Goal: Information Seeking & Learning: Learn about a topic

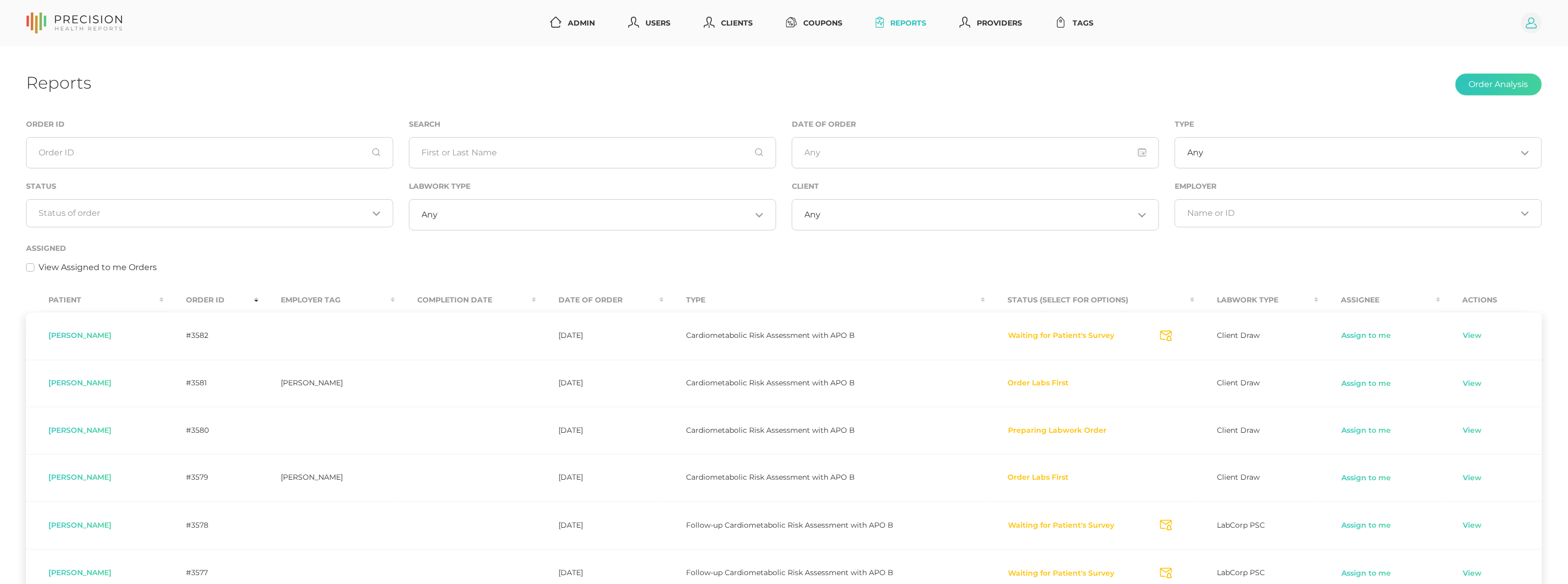
click at [1535, 25] on circle at bounding box center [1532, 23] width 21 height 21
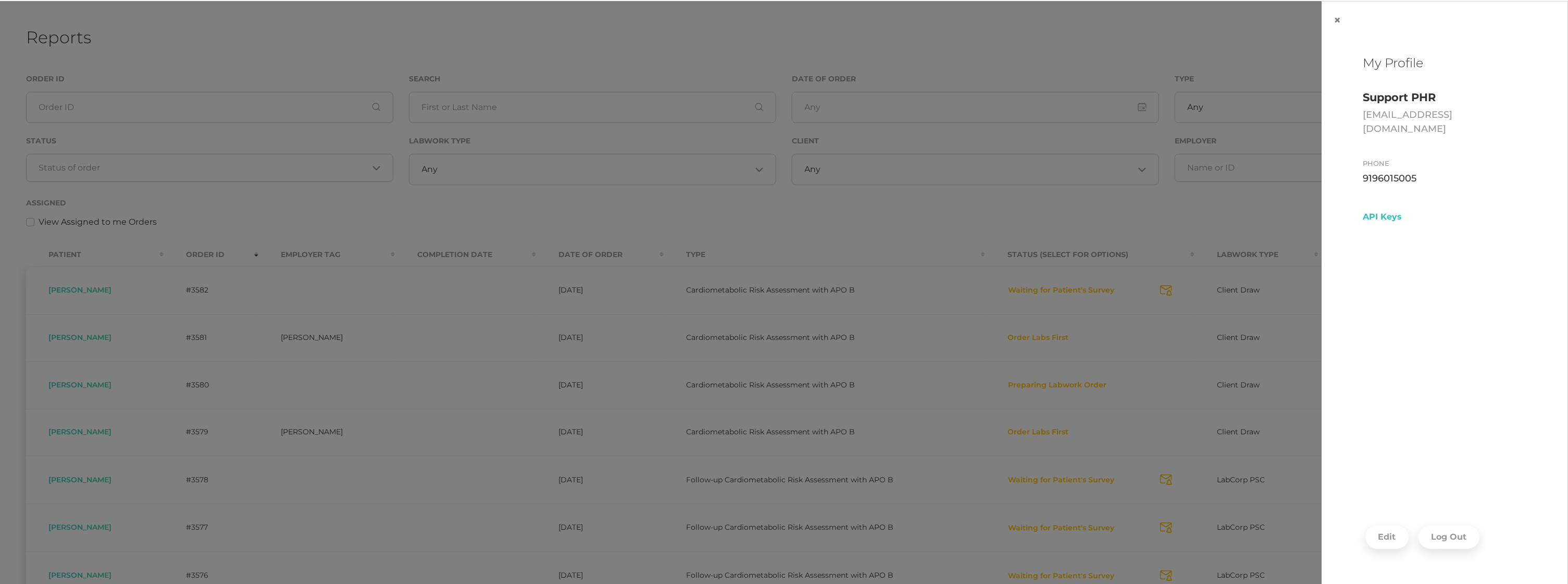
click at [1436, 537] on button "Log Out" at bounding box center [1449, 536] width 61 height 24
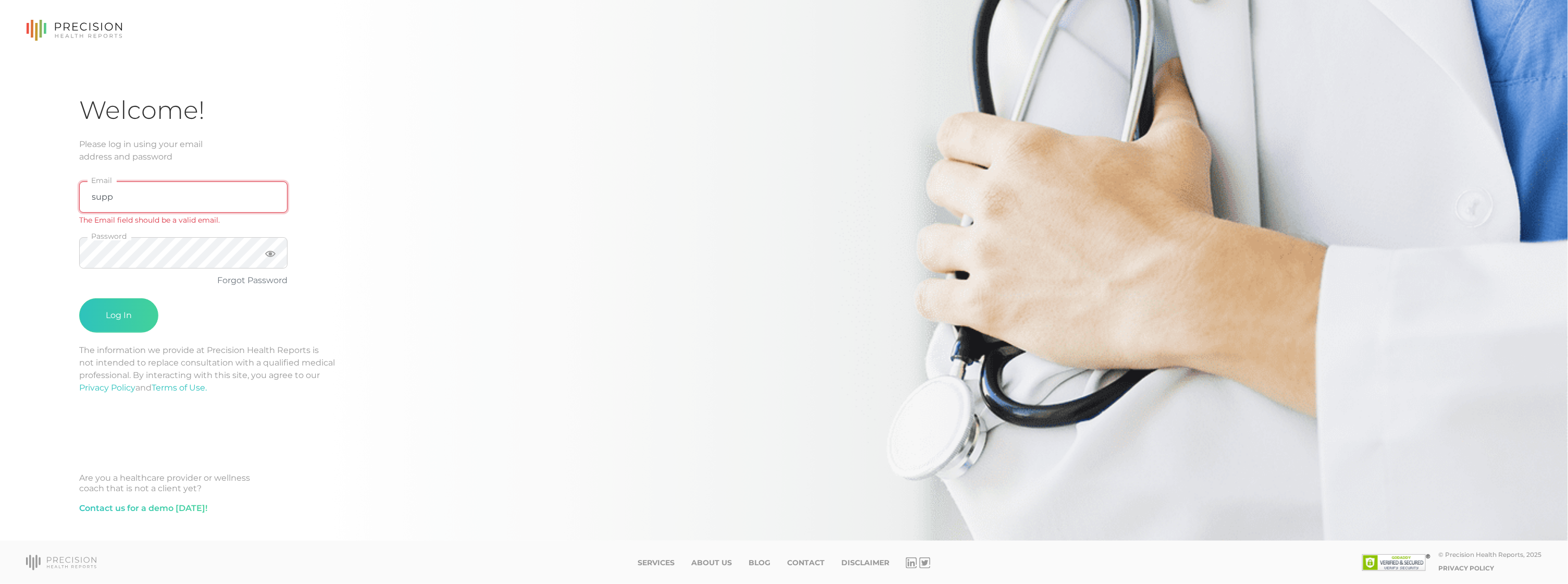
type input "support@precisionhealthreports.com"
click at [101, 301] on button "Log In" at bounding box center [118, 302] width 79 height 34
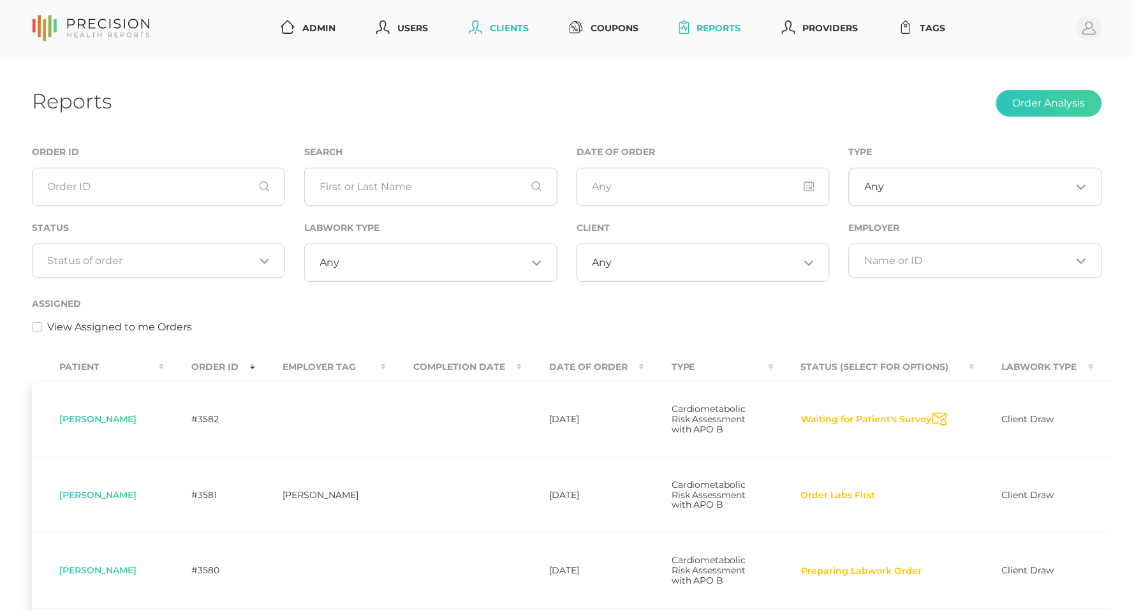
scroll to position [1, 0]
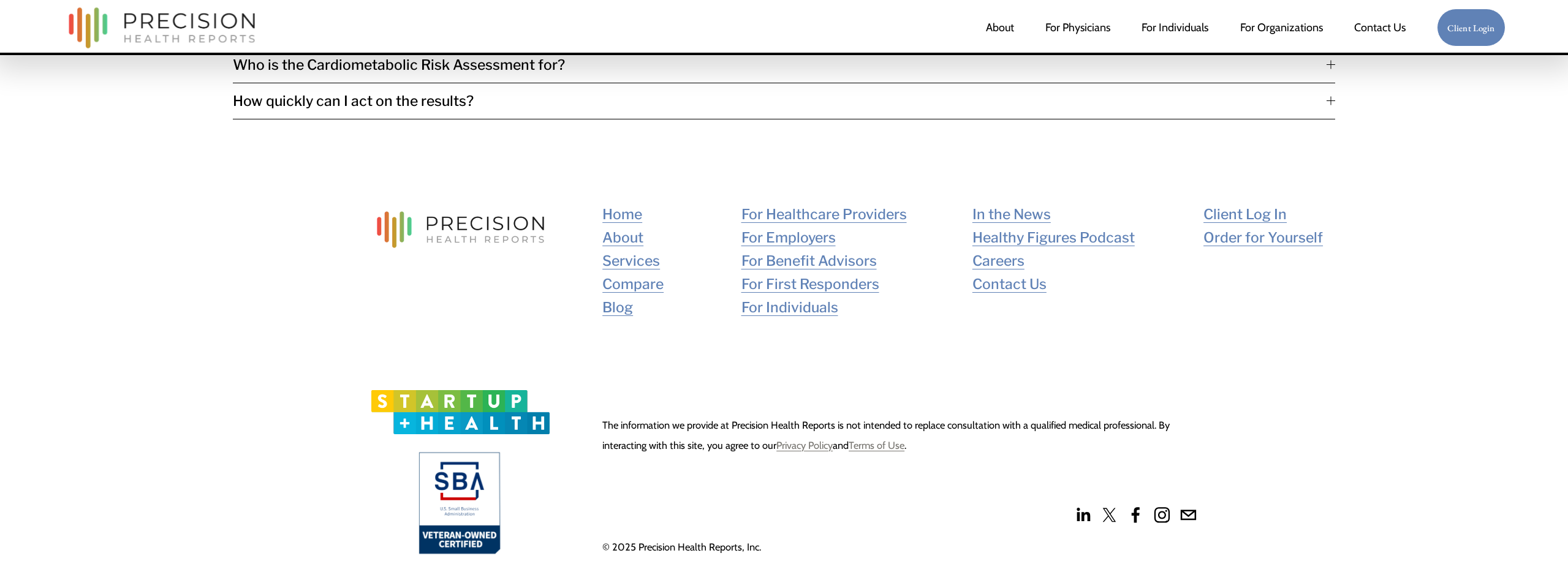
scroll to position [3120, 0]
click at [615, 297] on link "Blog" at bounding box center [617, 308] width 31 height 23
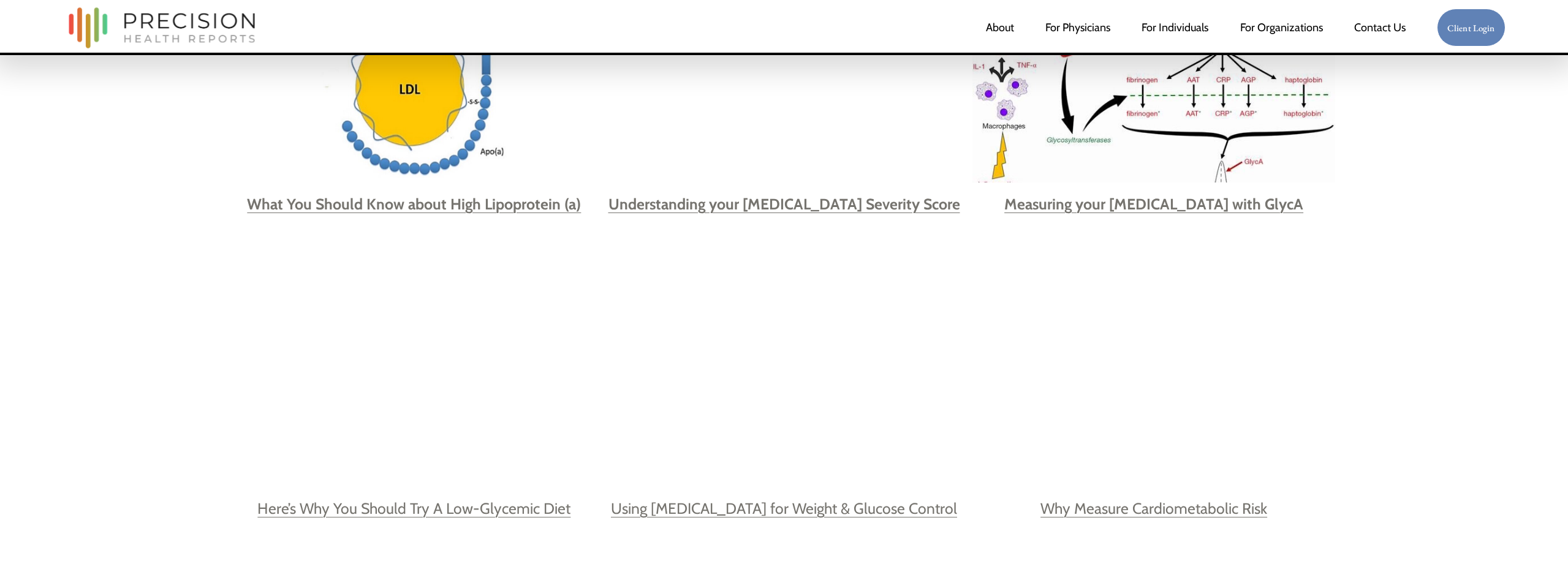
scroll to position [1220, 0]
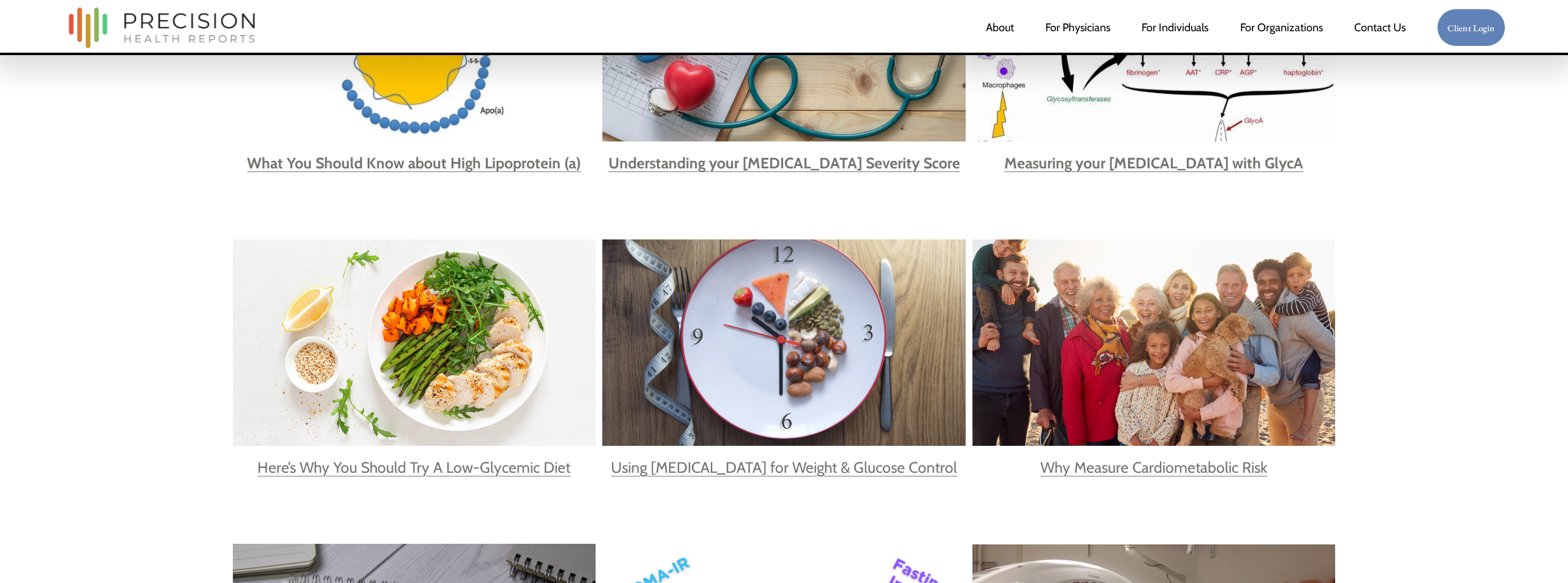
click at [1159, 467] on link "Why Measure Cardiometabolic Risk" at bounding box center [1153, 467] width 227 height 18
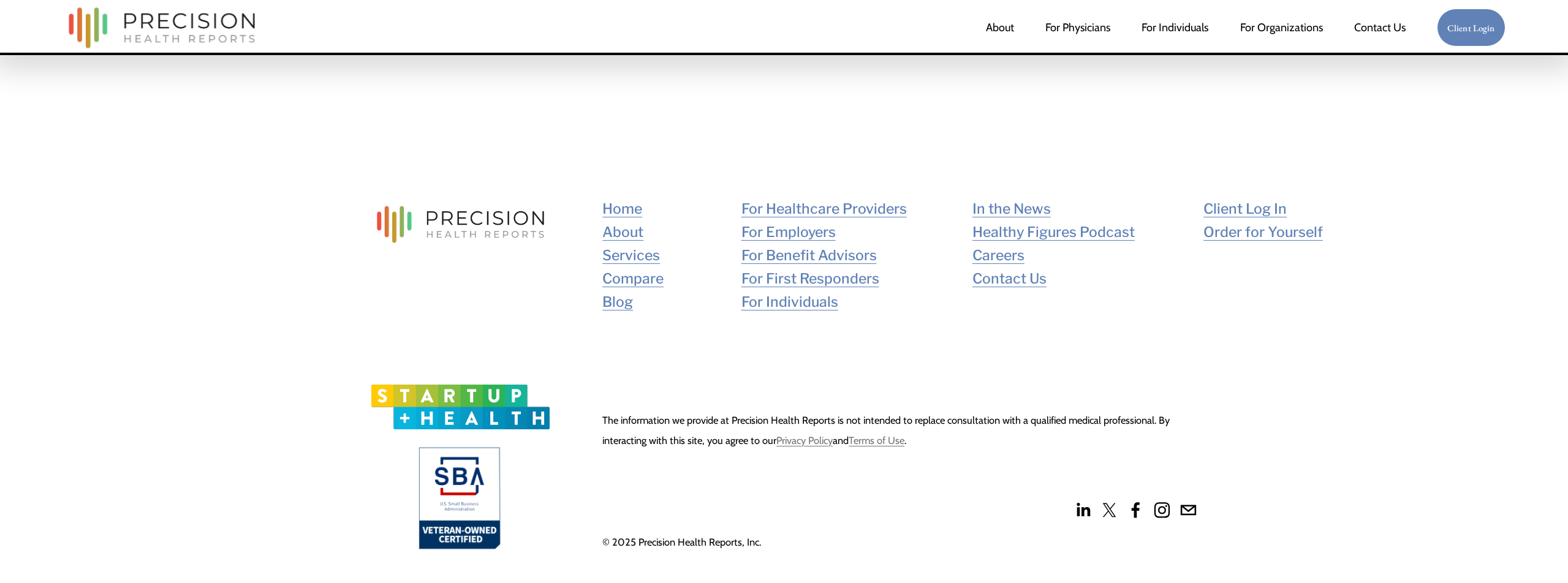
scroll to position [6343, 0]
